Goal: Navigation & Orientation: Find specific page/section

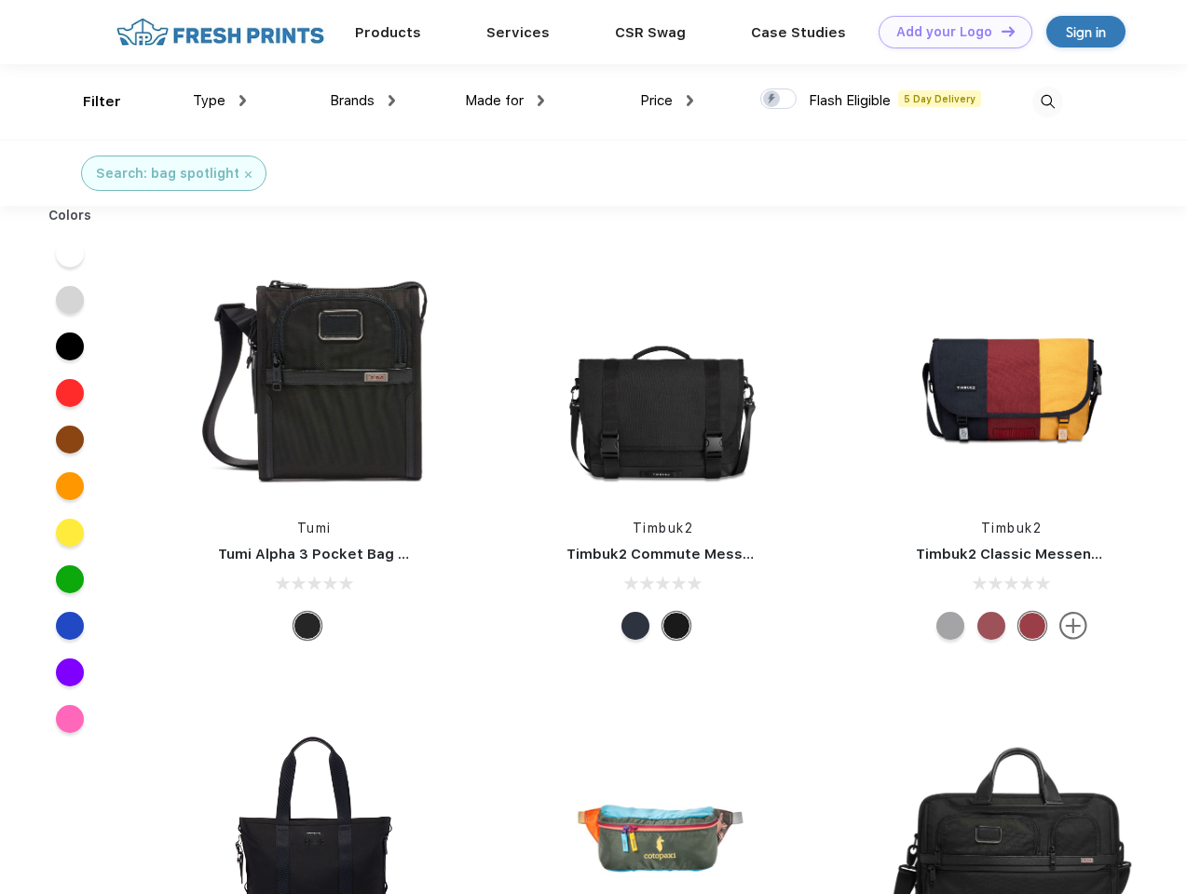
click at [948, 32] on link "Add your Logo Design Tool" at bounding box center [956, 32] width 154 height 33
click at [0, 0] on div "Design Tool" at bounding box center [0, 0] width 0 height 0
click at [1000, 31] on link "Add your Logo Design Tool" at bounding box center [956, 32] width 154 height 33
click at [89, 102] on div "Filter" at bounding box center [102, 101] width 38 height 21
click at [220, 101] on span "Type" at bounding box center [209, 100] width 33 height 17
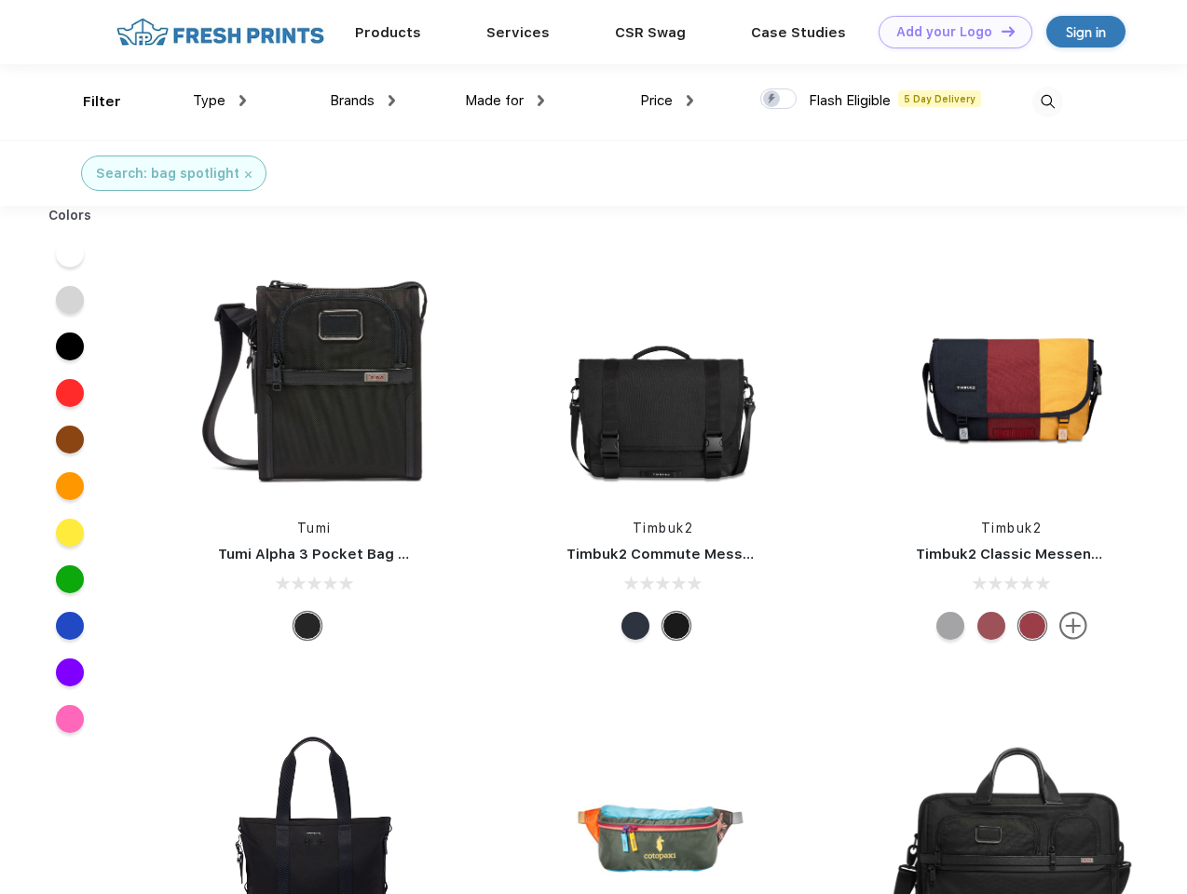
click at [362, 101] on span "Brands" at bounding box center [352, 100] width 45 height 17
click at [505, 101] on span "Made for" at bounding box center [494, 100] width 59 height 17
click at [667, 101] on span "Price" at bounding box center [656, 100] width 33 height 17
click at [779, 100] on div at bounding box center [778, 99] width 36 height 20
click at [772, 100] on input "checkbox" at bounding box center [766, 94] width 12 height 12
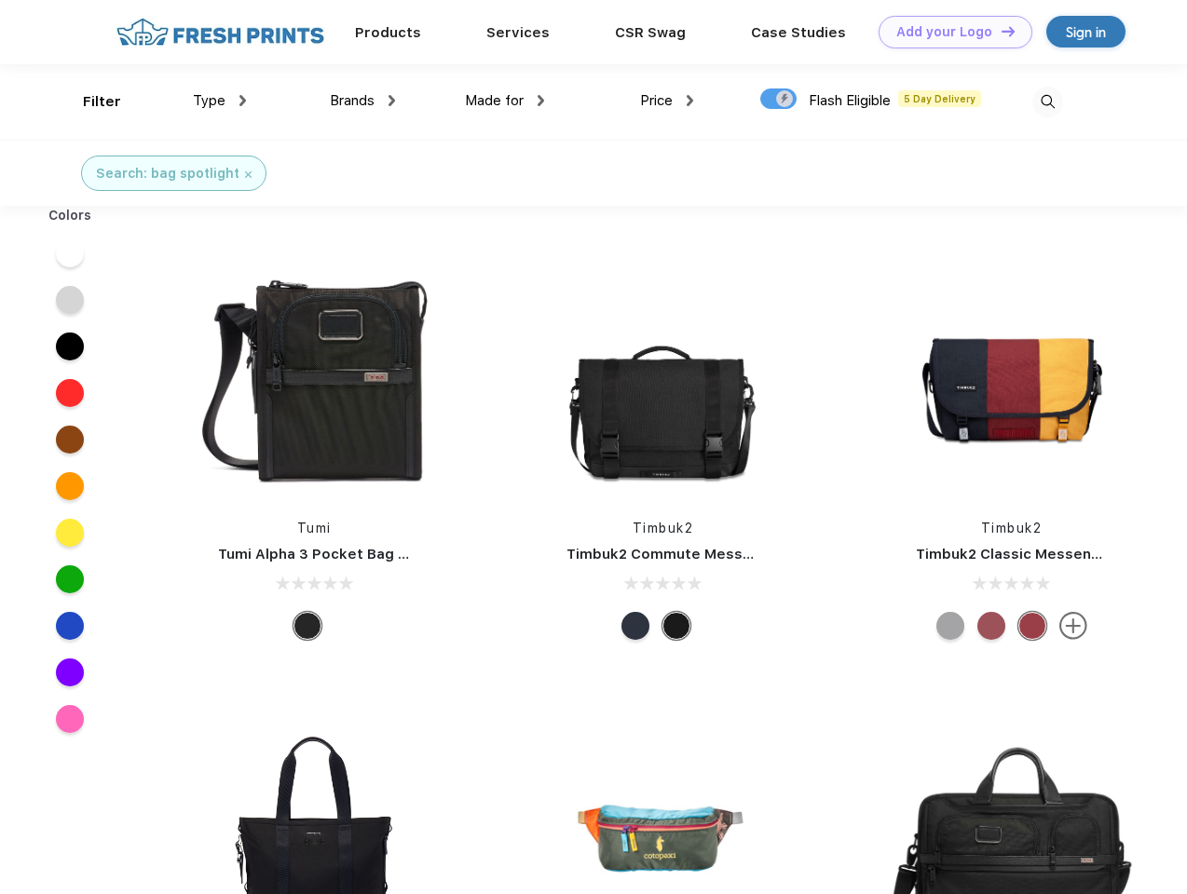
click at [1047, 102] on img at bounding box center [1047, 102] width 31 height 31
